Goal: Information Seeking & Learning: Learn about a topic

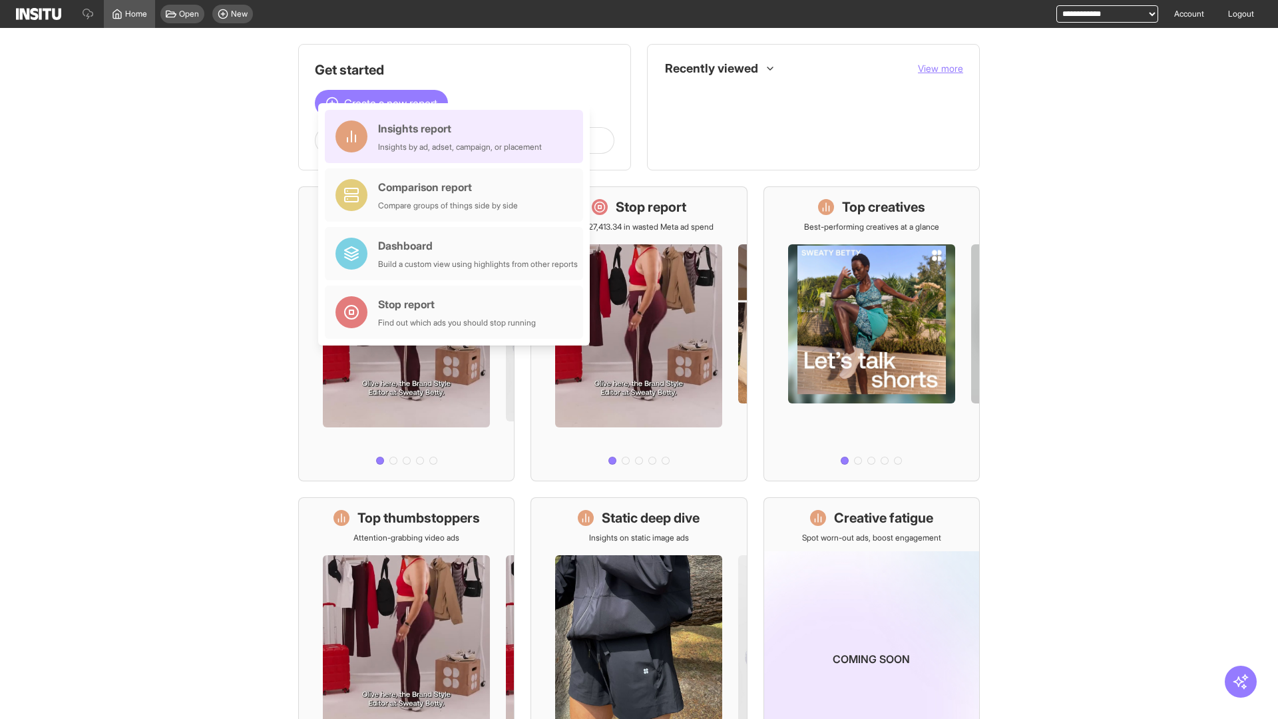
click at [457, 136] on div "Insights report Insights by ad, adset, campaign, or placement" at bounding box center [460, 137] width 164 height 32
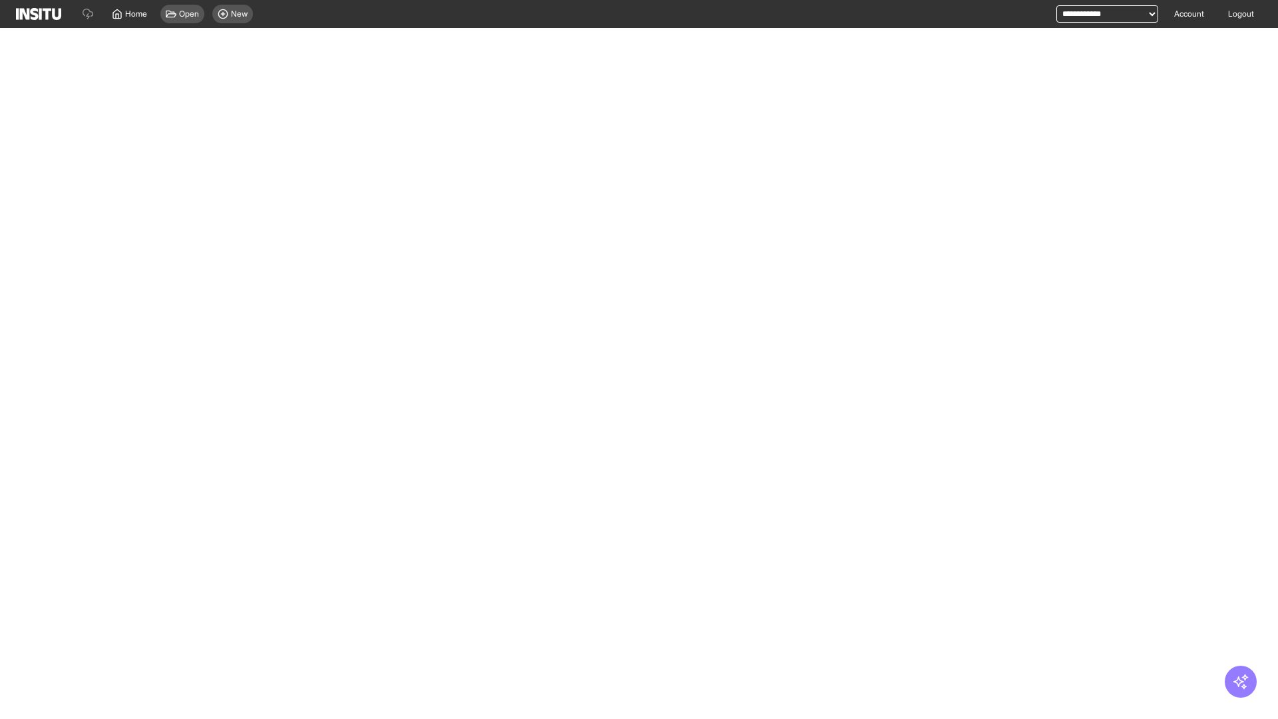
select select "**"
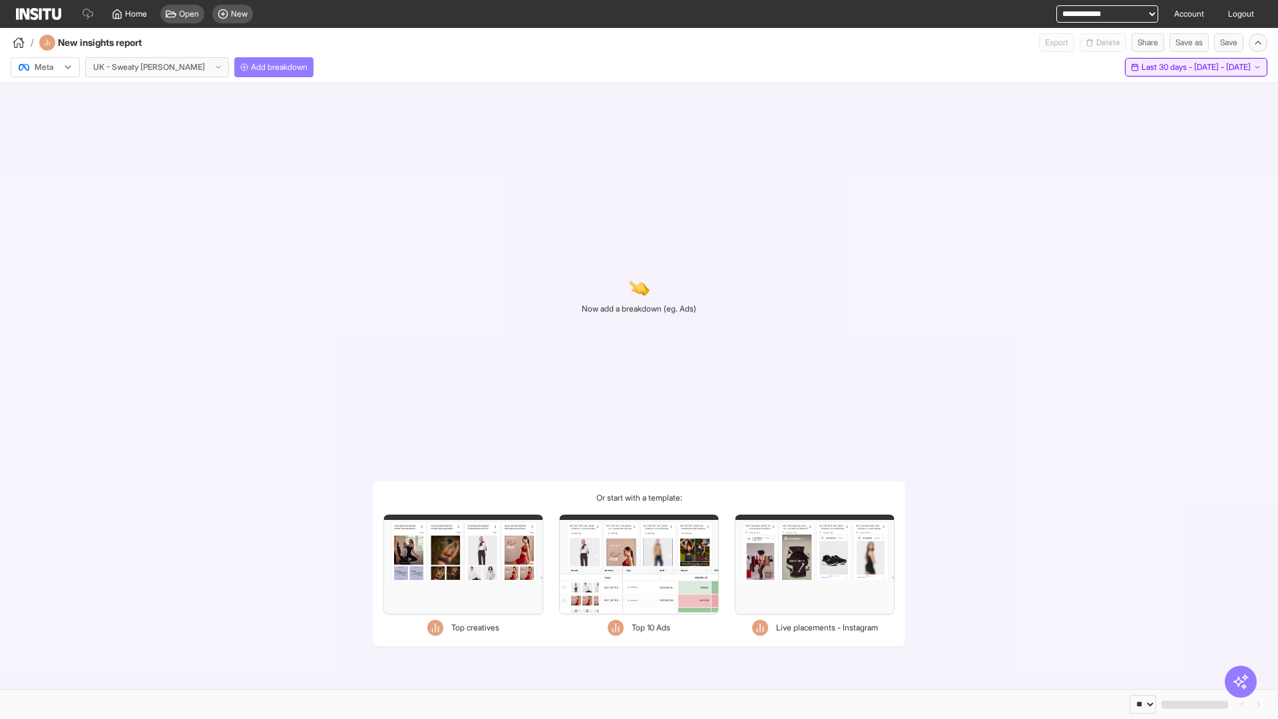
click at [1168, 67] on span "Last 30 days - [DATE] - [DATE]" at bounding box center [1196, 67] width 109 height 11
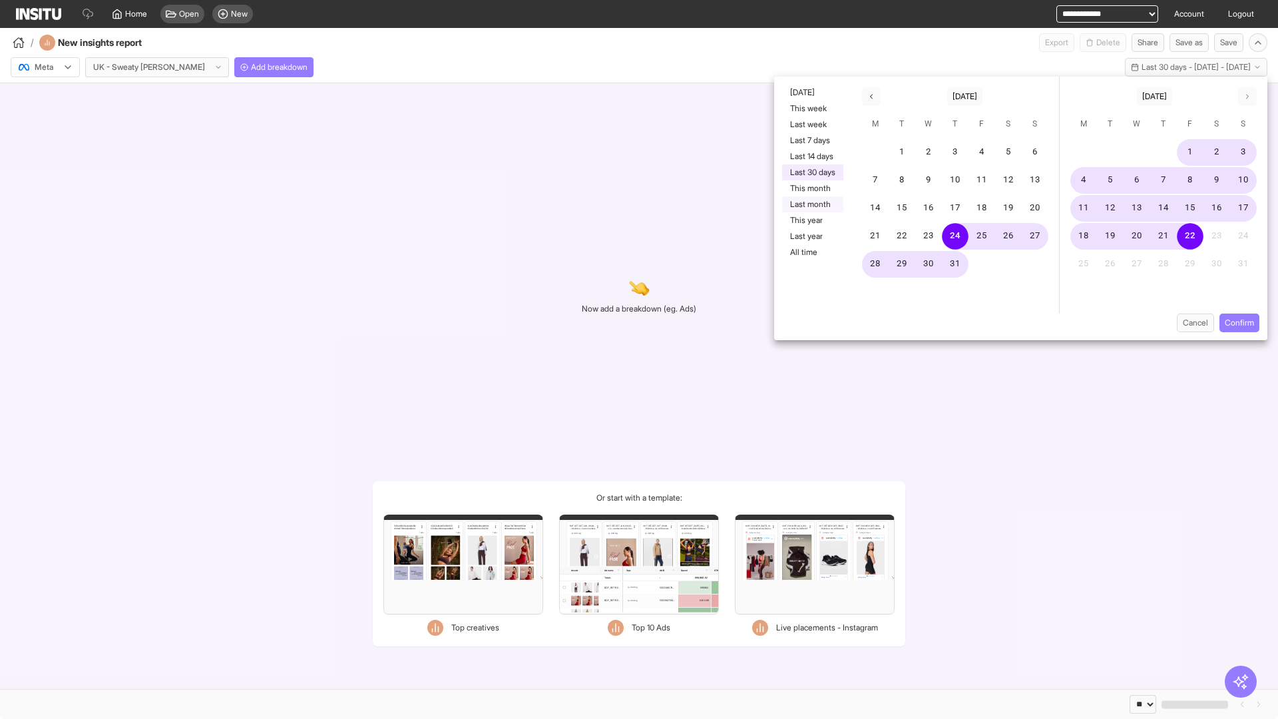
click at [812, 204] on button "Last month" at bounding box center [812, 204] width 61 height 16
